Goal: Use online tool/utility: Utilize a website feature to perform a specific function

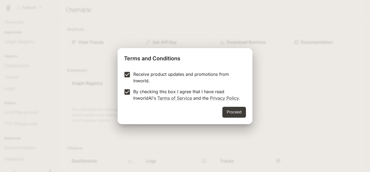
click at [242, 104] on div "Receive product updates and promotions from Inworld. By checking this box I agr…" at bounding box center [185, 86] width 135 height 40
click at [238, 111] on button "Proceed" at bounding box center [235, 112] width 24 height 11
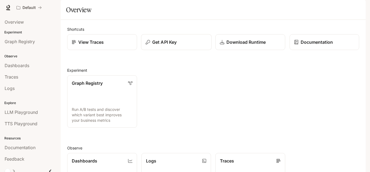
click at [177, 45] on div "Get API Key" at bounding box center [176, 42] width 61 height 7
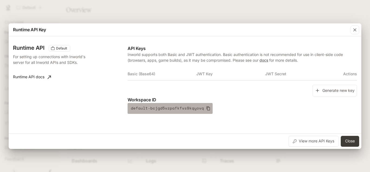
click at [207, 110] on icon "button" at bounding box center [209, 108] width 4 height 4
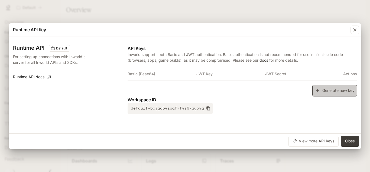
click at [326, 87] on button "Generate new key" at bounding box center [334, 91] width 45 height 12
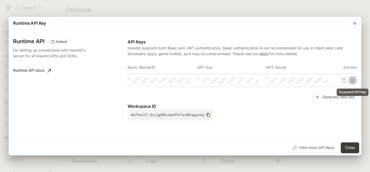
click at [353, 82] on icon "Suspend API key" at bounding box center [353, 80] width 4 height 4
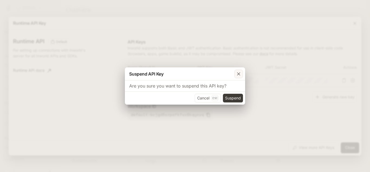
click at [240, 74] on icon "button" at bounding box center [238, 73] width 5 height 5
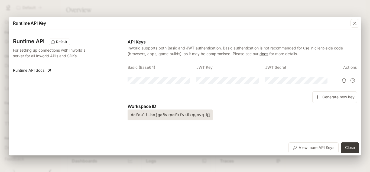
click at [202, 118] on button "default-bcjgd5vzpafkfvs9kqyovq" at bounding box center [170, 114] width 85 height 11
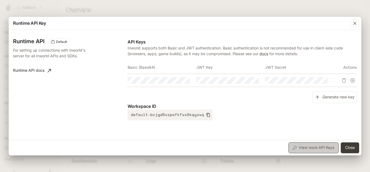
click at [327, 144] on button "View more API Keys" at bounding box center [314, 147] width 50 height 11
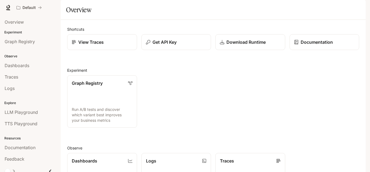
drag, startPoint x: 370, startPoint y: 66, endPoint x: 370, endPoint y: 85, distance: 19.5
click at [370, 85] on div "Skip to main content Default Documentation Documentation Portal Overview Experi…" at bounding box center [185, 86] width 370 height 172
click at [163, 50] on button "Get API Key" at bounding box center [176, 42] width 70 height 16
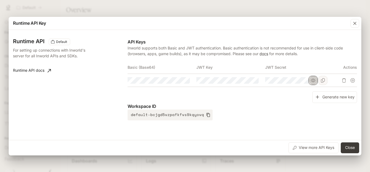
click at [315, 78] on icon "button" at bounding box center [313, 80] width 4 height 4
click at [261, 80] on td at bounding box center [230, 80] width 69 height 13
click at [258, 80] on button "Copy Key" at bounding box center [254, 80] width 9 height 9
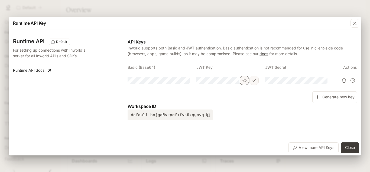
click at [246, 80] on icon "button" at bounding box center [244, 80] width 4 height 4
click at [177, 80] on icon "button" at bounding box center [175, 80] width 4 height 4
click at [279, 101] on div "Generate new key" at bounding box center [243, 97] width 230 height 12
click at [254, 81] on icon "Copy Key" at bounding box center [254, 80] width 4 height 4
click at [252, 79] on icon "Copy Key" at bounding box center [254, 80] width 4 height 4
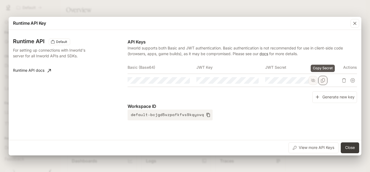
click at [323, 80] on icon "Copy Secret" at bounding box center [323, 80] width 4 height 4
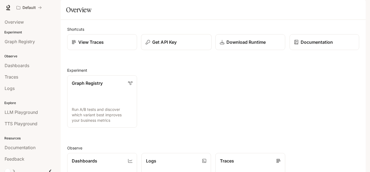
click at [178, 45] on div "Get API Key" at bounding box center [176, 42] width 61 height 7
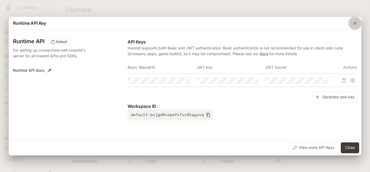
click at [357, 25] on icon "button" at bounding box center [354, 23] width 5 height 5
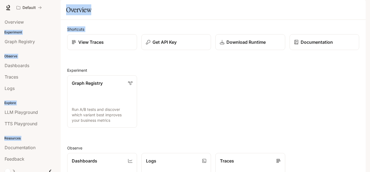
drag, startPoint x: 370, startPoint y: 42, endPoint x: 365, endPoint y: 69, distance: 28.1
click at [365, 69] on div "Skip to main content Default Documentation Documentation Portal Overview Experi…" at bounding box center [185, 86] width 370 height 172
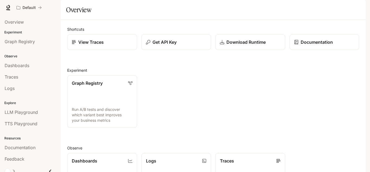
click at [92, 45] on p "View Traces" at bounding box center [91, 42] width 26 height 7
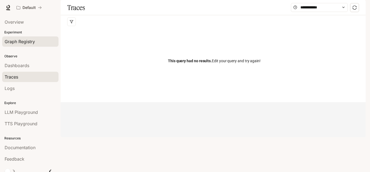
click at [34, 41] on span "Graph Registry" at bounding box center [20, 41] width 30 height 7
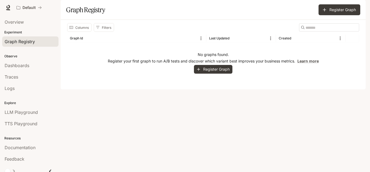
click at [25, 117] on li "LLM Playground" at bounding box center [30, 111] width 61 height 11
click at [21, 113] on span "LLM Playground" at bounding box center [21, 112] width 33 height 7
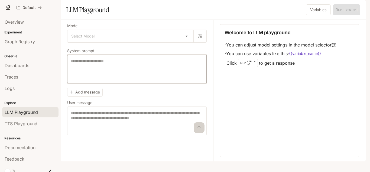
click at [137, 80] on textarea at bounding box center [137, 69] width 133 height 22
click at [40, 119] on link "TTS Playground" at bounding box center [30, 123] width 56 height 10
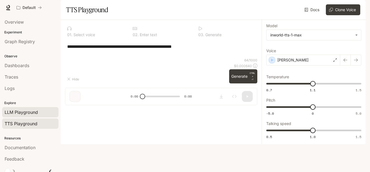
click at [36, 112] on span "LLM Playground" at bounding box center [21, 112] width 33 height 7
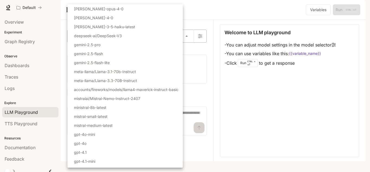
click at [120, 46] on body "Skip to main content Default Documentation Documentation Portal Overview Experi…" at bounding box center [185, 86] width 370 height 172
click at [207, 45] on div at bounding box center [185, 86] width 370 height 172
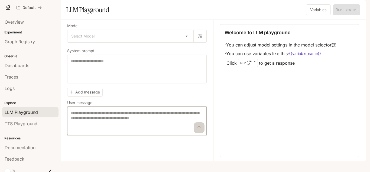
click at [140, 130] on textarea at bounding box center [137, 121] width 133 height 22
click at [26, 41] on span "Graph Registry" at bounding box center [20, 41] width 30 height 7
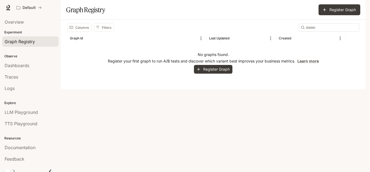
click at [20, 30] on p "Experiment" at bounding box center [30, 32] width 61 height 5
drag, startPoint x: 27, startPoint y: 58, endPoint x: 28, endPoint y: 70, distance: 12.3
click at [28, 70] on div "Observe Dashboards Traces Logs" at bounding box center [30, 71] width 61 height 47
click at [28, 70] on link "Dashboards" at bounding box center [30, 65] width 56 height 10
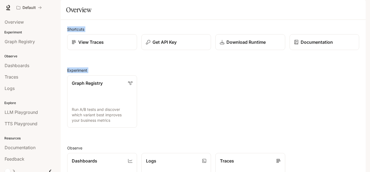
drag, startPoint x: 61, startPoint y: 46, endPoint x: 63, endPoint y: 106, distance: 60.5
click at [63, 106] on div "Shortcuts View Traces Get API Key Download Runtime Documentation Experiment Gra…" at bounding box center [213, 154] width 305 height 269
click at [19, 26] on link "Overview" at bounding box center [30, 22] width 56 height 10
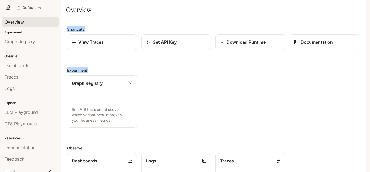
click at [19, 26] on link "Overview" at bounding box center [30, 22] width 56 height 10
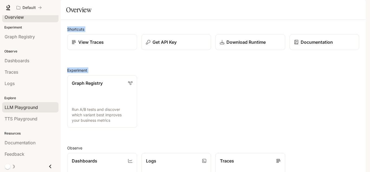
click at [33, 108] on span "LLM Playground" at bounding box center [21, 107] width 33 height 7
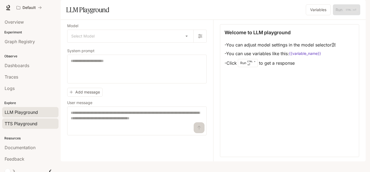
click at [46, 126] on div "TTS Playground" at bounding box center [30, 123] width 51 height 7
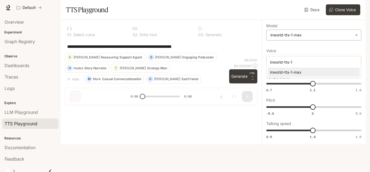
click at [287, 47] on body "**********" at bounding box center [185, 86] width 370 height 172
click at [349, 23] on div at bounding box center [185, 86] width 370 height 172
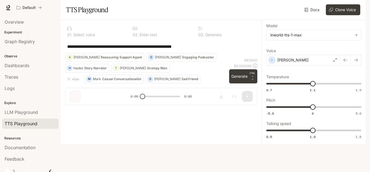
click at [330, 20] on section "TTS Playground Docs Voices Clone Voice" at bounding box center [213, 10] width 305 height 20
click at [340, 15] on button "Clone Voice" at bounding box center [343, 9] width 34 height 11
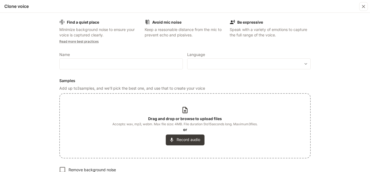
click at [192, 31] on p "Keep a reasonable distance from the mic to prevent echo and plosives." at bounding box center [185, 32] width 81 height 11
click at [364, 5] on icon "button" at bounding box center [363, 6] width 5 height 5
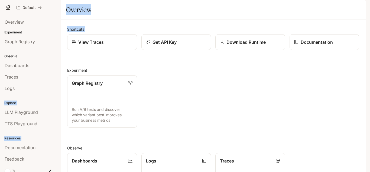
drag, startPoint x: 57, startPoint y: 50, endPoint x: 63, endPoint y: 79, distance: 30.0
click at [63, 79] on main "Portal Overview Experiment Graph Registry Observe Dashboards Traces Logs Explor…" at bounding box center [213, 144] width 305 height 289
click at [32, 111] on span "LLM Playground" at bounding box center [21, 112] width 33 height 7
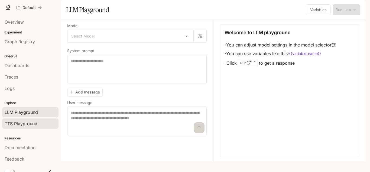
click at [29, 120] on link "TTS Playground" at bounding box center [30, 123] width 56 height 10
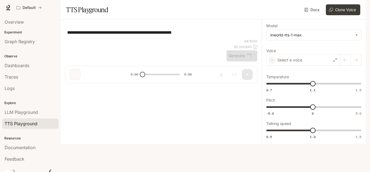
click at [45, 54] on p "Observe" at bounding box center [30, 56] width 61 height 5
